Goal: Task Accomplishment & Management: Complete application form

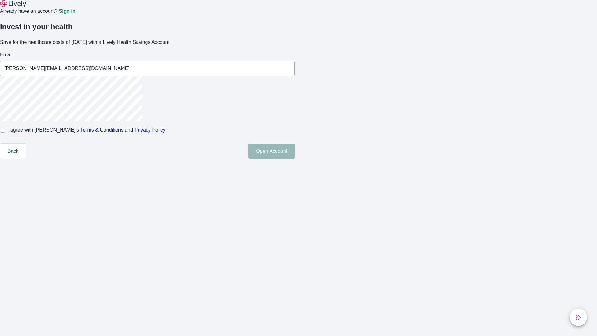
click at [5, 133] on input "I agree with Lively’s Terms & Conditions and Privacy Policy" at bounding box center [2, 130] width 5 height 5
checkbox input "true"
click at [295, 159] on button "Open Account" at bounding box center [272, 151] width 46 height 15
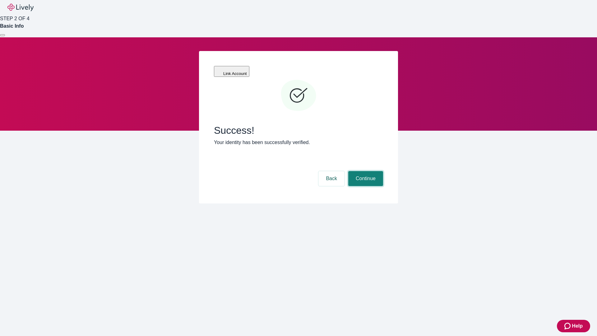
click at [365, 171] on button "Continue" at bounding box center [365, 178] width 35 height 15
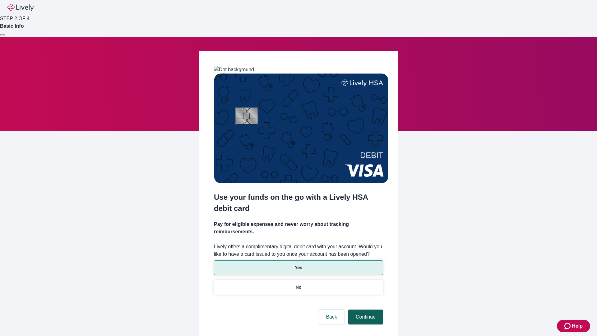
click at [298, 264] on p "Yes" at bounding box center [298, 267] width 7 height 7
click at [365, 310] on button "Continue" at bounding box center [365, 317] width 35 height 15
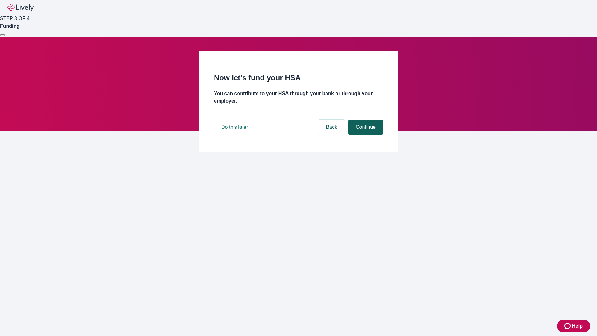
click at [365, 135] on button "Continue" at bounding box center [365, 127] width 35 height 15
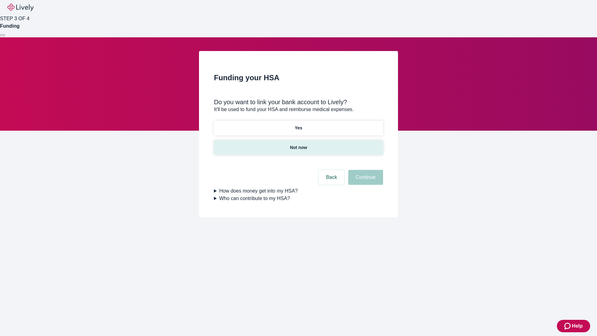
click at [298, 144] on p "Not now" at bounding box center [298, 147] width 17 height 7
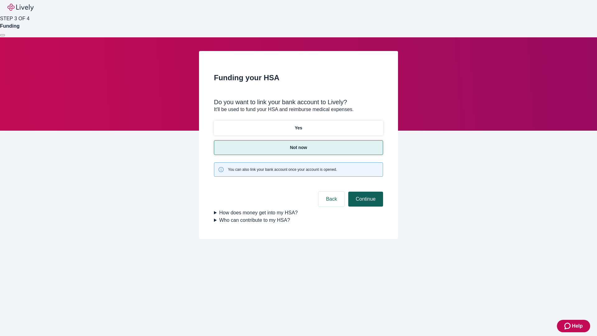
click at [365, 192] on button "Continue" at bounding box center [365, 199] width 35 height 15
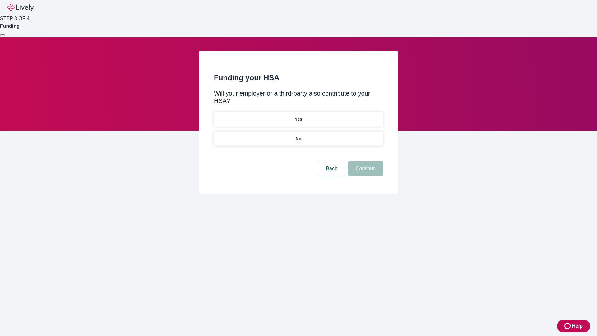
click at [298, 136] on p "No" at bounding box center [299, 139] width 6 height 7
click at [365, 161] on button "Continue" at bounding box center [365, 168] width 35 height 15
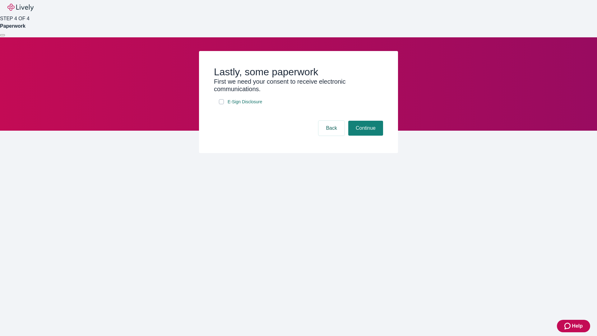
click at [221, 104] on input "E-Sign Disclosure" at bounding box center [221, 101] width 5 height 5
checkbox input "true"
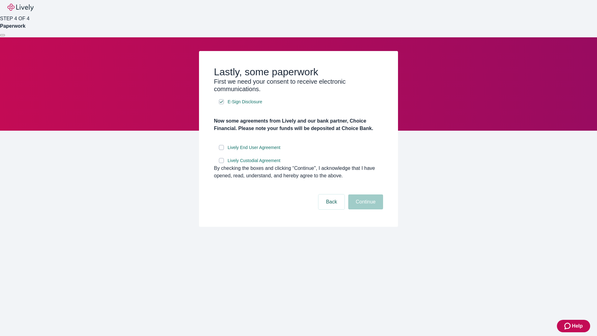
click at [221, 150] on input "Lively End User Agreement" at bounding box center [221, 147] width 5 height 5
checkbox input "true"
click at [221, 163] on input "Lively Custodial Agreement" at bounding box center [221, 160] width 5 height 5
checkbox input "true"
click at [365, 209] on button "Continue" at bounding box center [365, 201] width 35 height 15
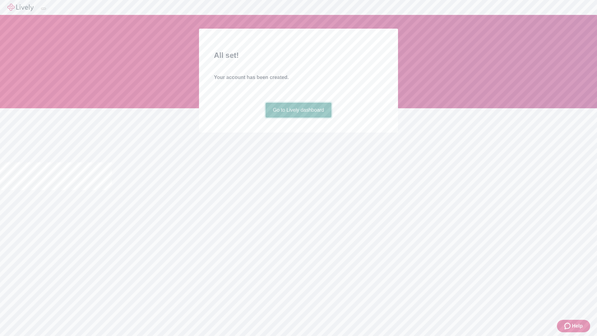
click at [298, 118] on link "Go to Lively dashboard" at bounding box center [299, 110] width 66 height 15
